Goal: Task Accomplishment & Management: Complete application form

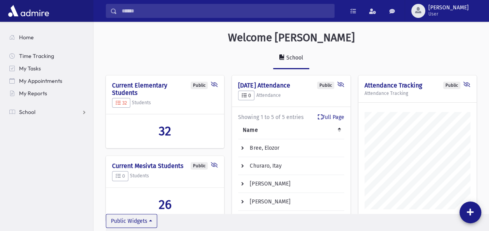
scroll to position [430, 395]
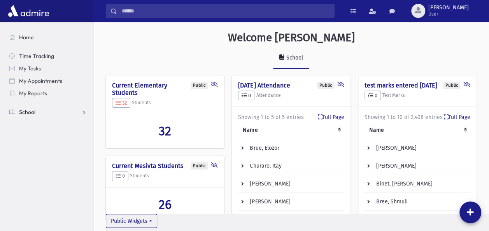
click at [63, 107] on link "School" at bounding box center [48, 112] width 90 height 12
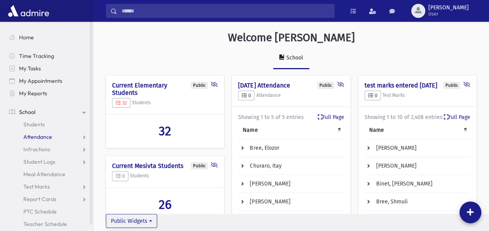
click at [50, 138] on span "Attendance" at bounding box center [37, 136] width 29 height 7
click at [44, 147] on link "Entry" at bounding box center [48, 149] width 90 height 12
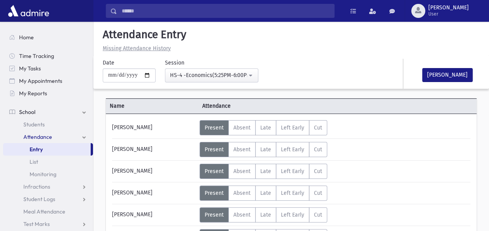
click at [170, 124] on div "[PERSON_NAME]" at bounding box center [153, 127] width 91 height 15
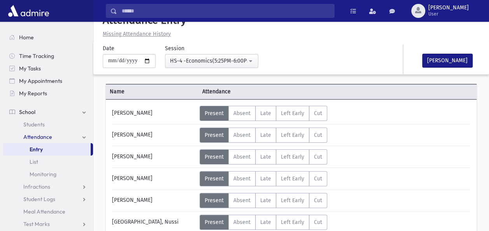
scroll to position [16, 0]
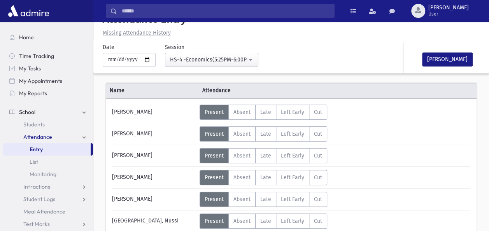
click at [169, 111] on div "[PERSON_NAME]" at bounding box center [153, 112] width 91 height 15
click at [243, 111] on span "Absent" at bounding box center [241, 112] width 17 height 7
click at [163, 223] on div "[GEOGRAPHIC_DATA], Nussi" at bounding box center [153, 221] width 91 height 15
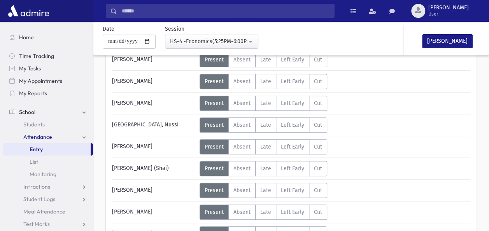
scroll to position [124, 0]
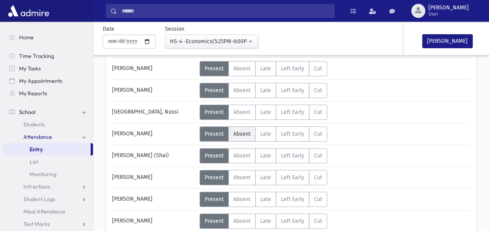
click at [241, 133] on span "Absent" at bounding box center [241, 134] width 17 height 7
click at [164, 204] on div "[PERSON_NAME]" at bounding box center [153, 199] width 91 height 15
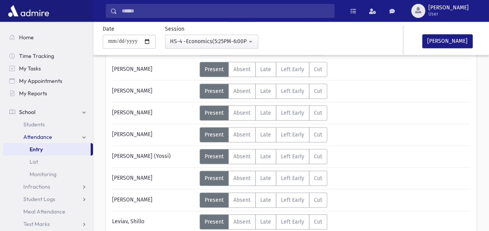
scroll to position [233, 0]
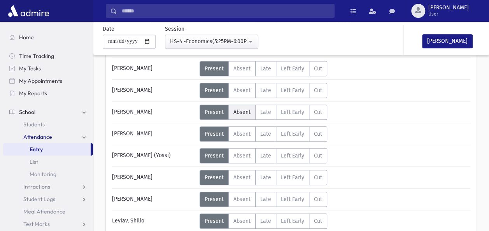
click at [236, 109] on span "Absent" at bounding box center [241, 112] width 17 height 7
click at [180, 193] on div "[PERSON_NAME]" at bounding box center [153, 199] width 91 height 15
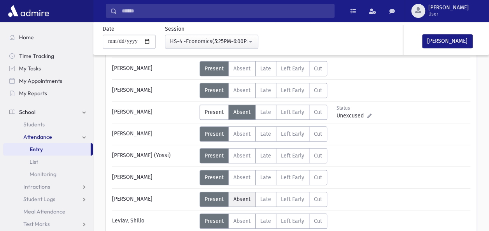
click at [238, 198] on span "Absent" at bounding box center [241, 199] width 17 height 7
click at [164, 197] on div "[PERSON_NAME]" at bounding box center [153, 199] width 91 height 15
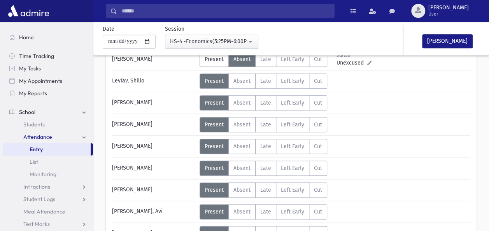
scroll to position [389, 0]
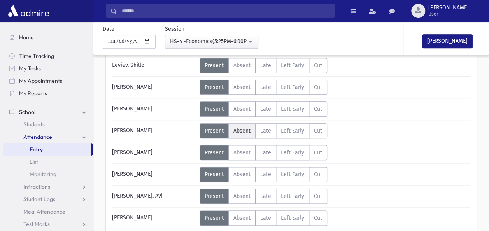
click at [235, 128] on span "Absent" at bounding box center [241, 131] width 17 height 7
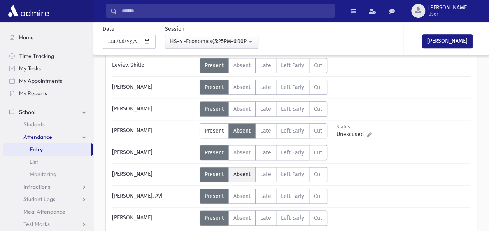
click at [235, 173] on span "Absent" at bounding box center [241, 174] width 17 height 7
click at [168, 205] on div "[PERSON_NAME] Status Unexcused Admin: Present P Absent A Late L Left Early LE" at bounding box center [291, 12] width 358 height 563
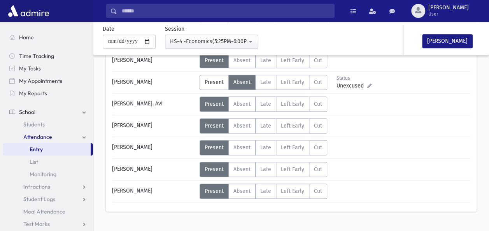
scroll to position [482, 0]
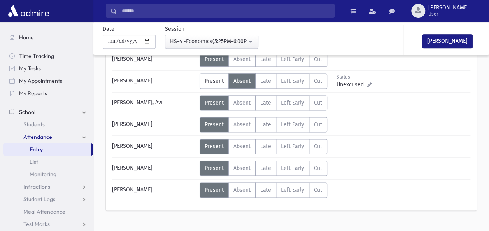
click at [427, 139] on div "Status Unexcused Admin: Present P Absent A L" at bounding box center [334, 146] width 269 height 15
click at [447, 43] on button "[PERSON_NAME]" at bounding box center [447, 41] width 51 height 14
